Goal: Information Seeking & Learning: Learn about a topic

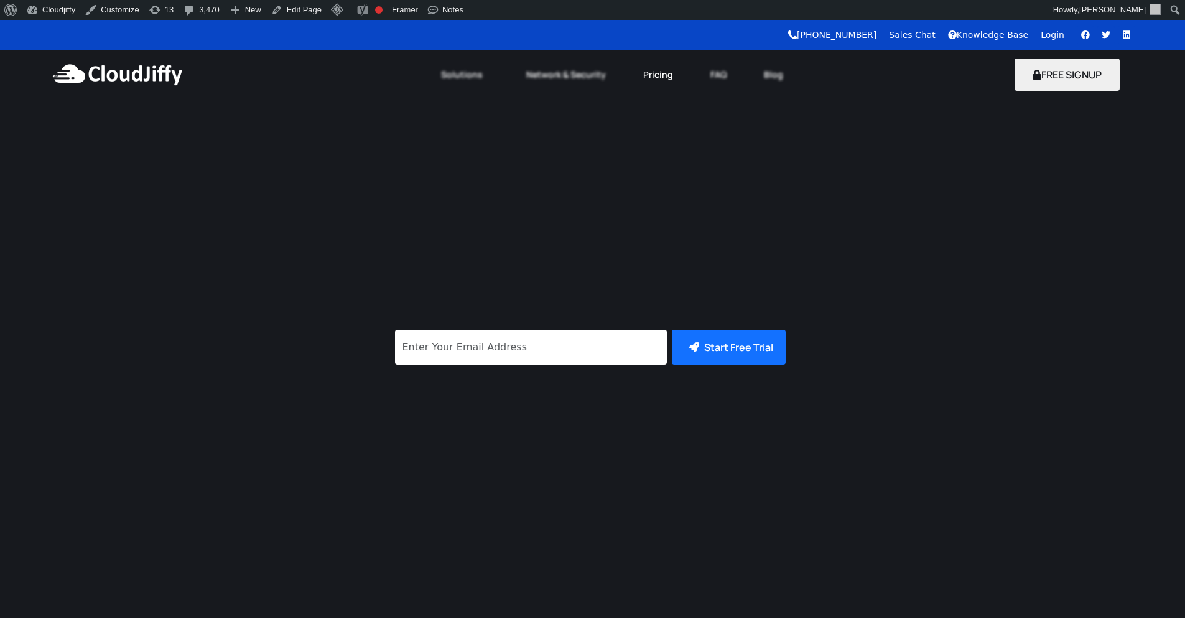
click at [646, 80] on link "Pricing" at bounding box center [658, 74] width 67 height 27
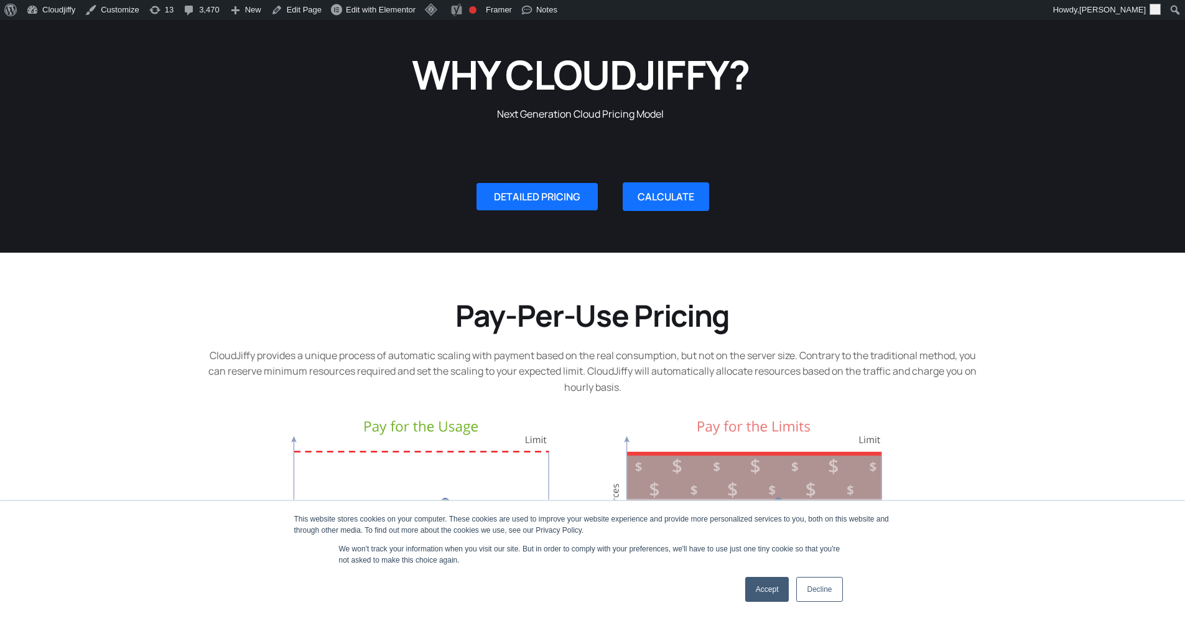
click at [753, 583] on link "Accept" at bounding box center [767, 589] width 44 height 25
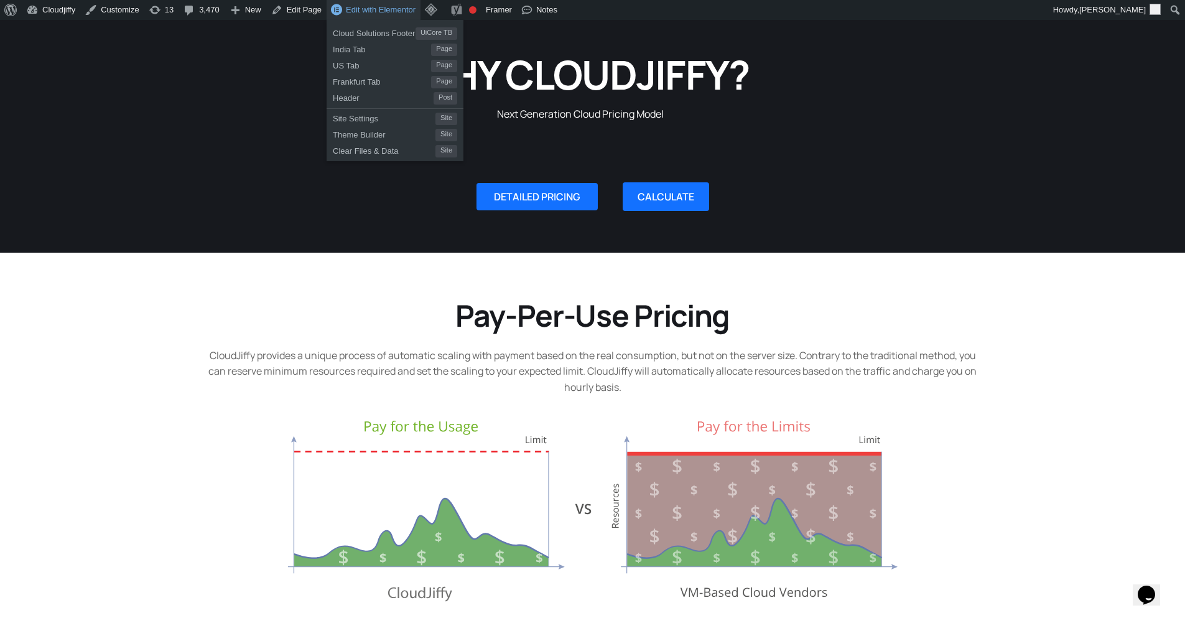
click at [359, 9] on span "Edit with Elementor" at bounding box center [381, 9] width 70 height 9
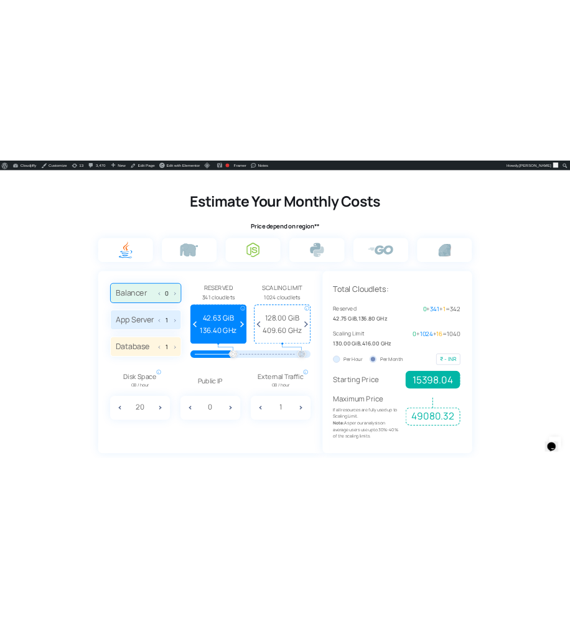
scroll to position [896, 0]
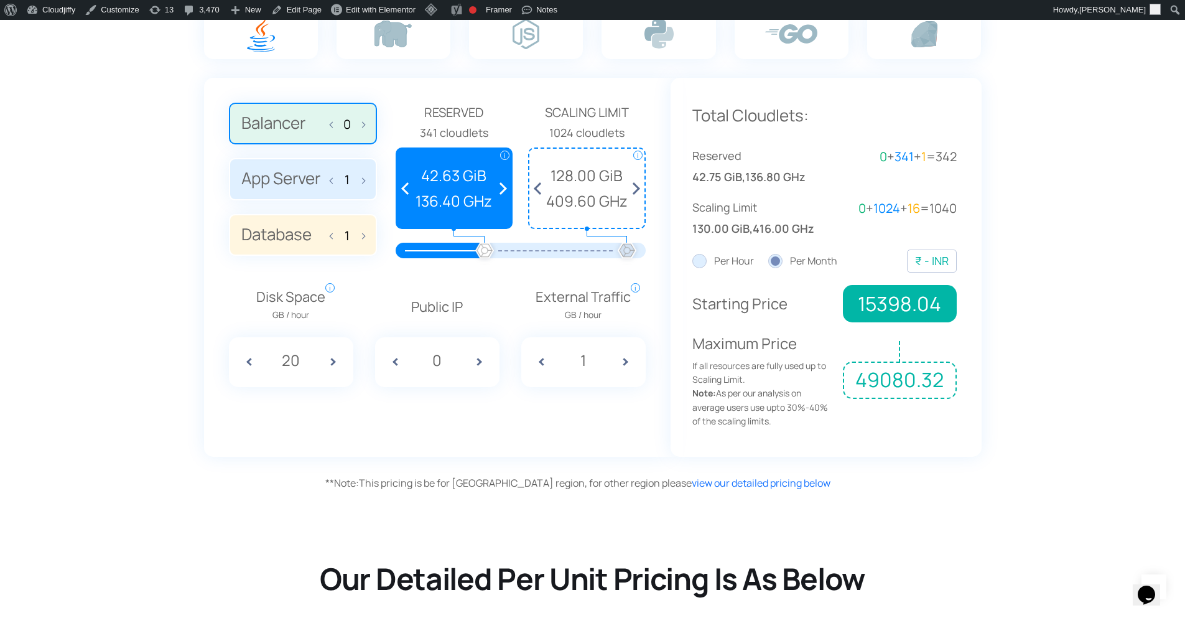
click at [404, 189] on span at bounding box center [408, 188] width 23 height 79
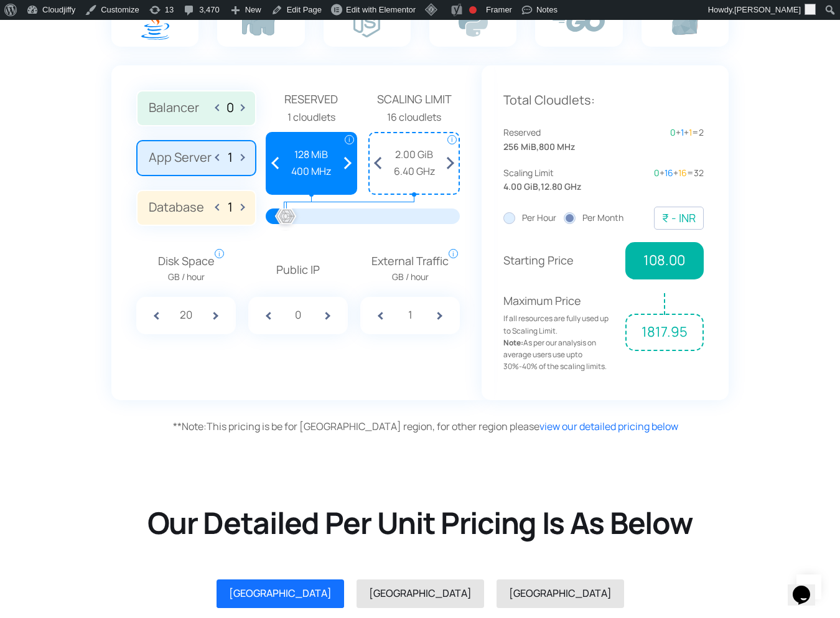
click at [318, 147] on span "128 MiB" at bounding box center [311, 155] width 77 height 16
click at [292, 177] on span "400 MHz" at bounding box center [311, 172] width 77 height 16
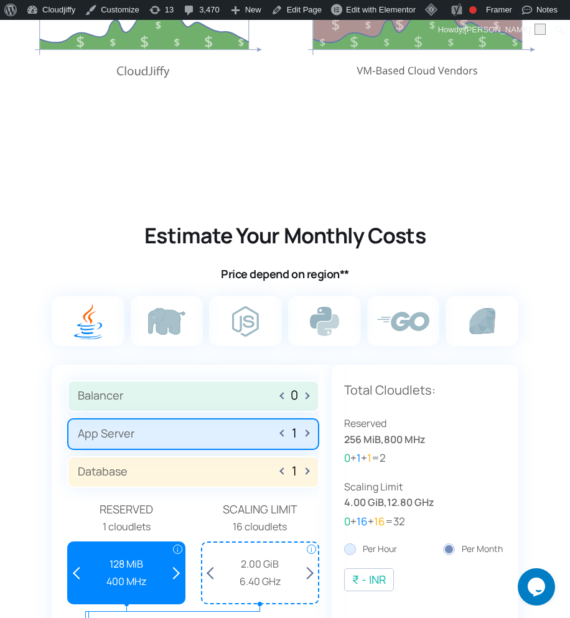
scroll to position [747, 0]
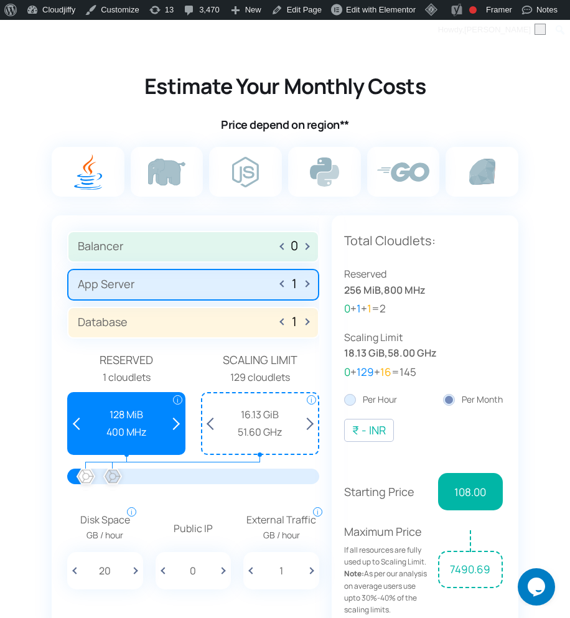
drag, startPoint x: 87, startPoint y: 476, endPoint x: 113, endPoint y: 475, distance: 25.5
click at [113, 475] on div at bounding box center [112, 477] width 27 height 27
click at [137, 423] on div "128 MiB 400 MHz" at bounding box center [126, 423] width 103 height 33
click at [280, 425] on span "51.60 GHz" at bounding box center [259, 432] width 103 height 16
drag, startPoint x: 265, startPoint y: 427, endPoint x: 251, endPoint y: 430, distance: 14.0
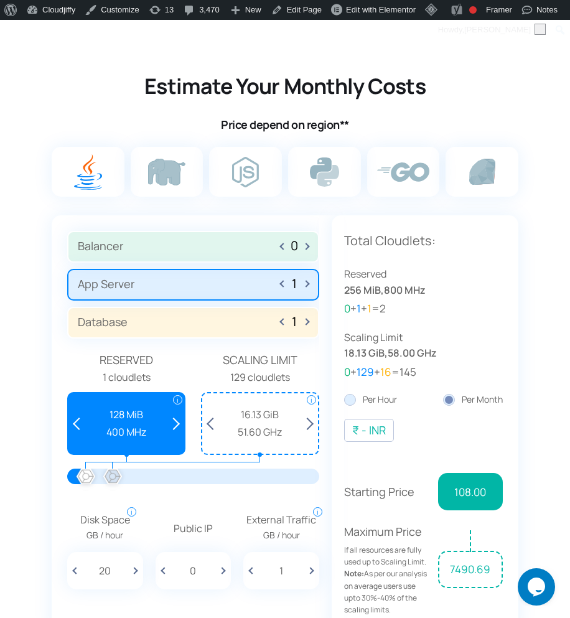
click at [251, 430] on span "51.60 GHz" at bounding box center [259, 432] width 103 height 16
click at [139, 408] on span "128 MiB" at bounding box center [126, 415] width 103 height 16
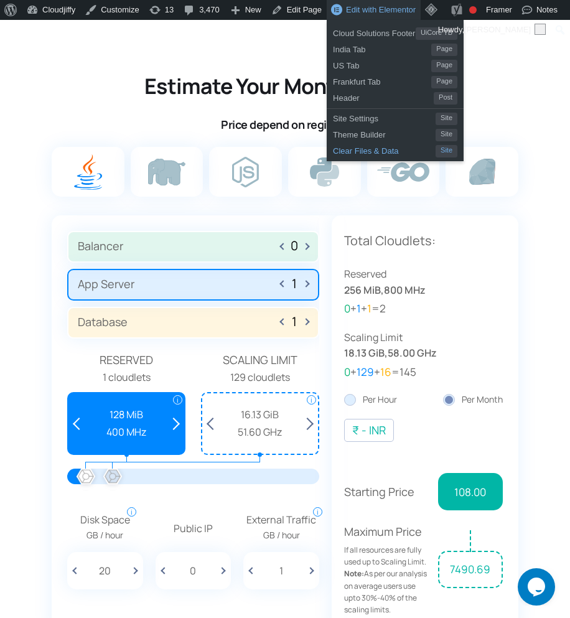
scroll to position [0, 0]
click at [370, 12] on span "Edit with Elementor" at bounding box center [381, 9] width 70 height 9
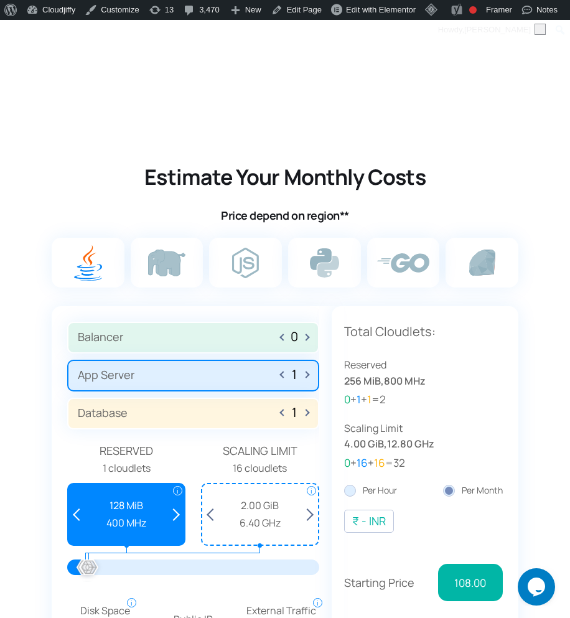
scroll to position [747, 0]
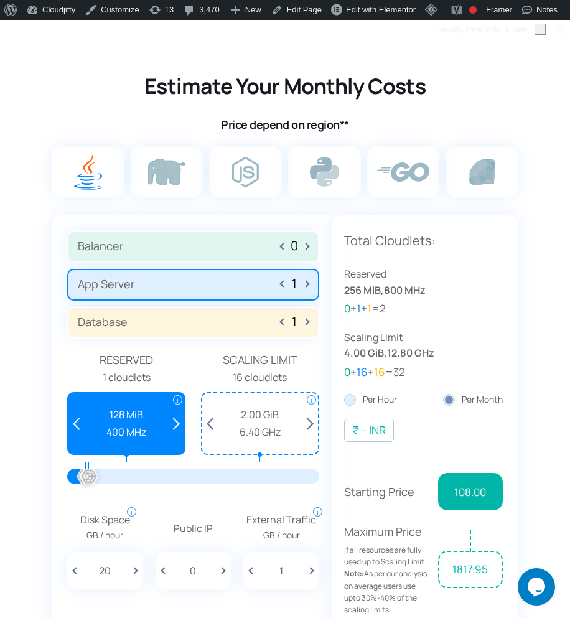
click at [144, 423] on div "128 MiB 400 MHz" at bounding box center [126, 423] width 103 height 33
click at [93, 12] on link "Customize" at bounding box center [111, 10] width 63 height 20
